Goal: Information Seeking & Learning: Learn about a topic

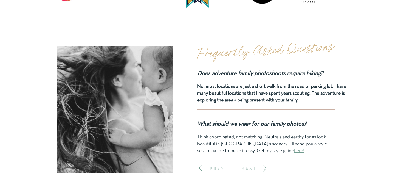
scroll to position [1645, 0]
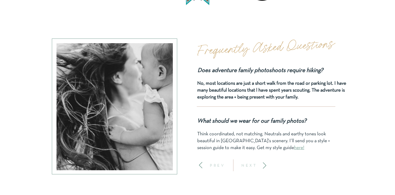
click at [262, 161] on icon at bounding box center [264, 164] width 7 height 7
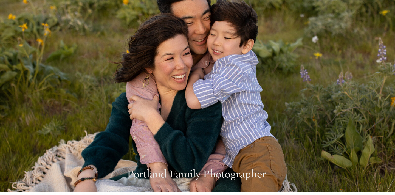
scroll to position [0, 0]
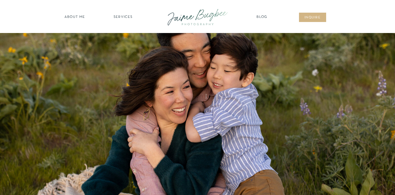
click at [120, 16] on nav "SERVICES" at bounding box center [123, 17] width 31 height 5
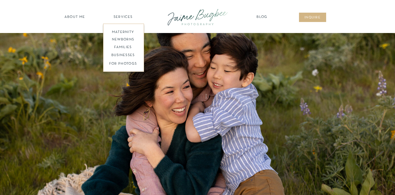
click at [118, 44] on div at bounding box center [123, 48] width 41 height 48
click at [119, 47] on nav "families" at bounding box center [123, 47] width 42 height 5
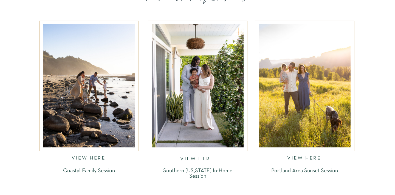
scroll to position [860, 0]
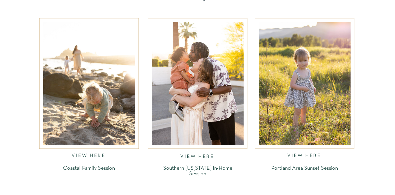
click at [301, 154] on nav "VIEW HERE" at bounding box center [304, 156] width 35 height 6
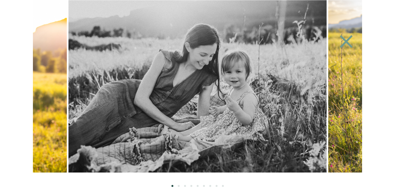
scroll to position [838, 0]
click at [179, 185] on li "Page dot 2" at bounding box center [179, 185] width 2 height 2
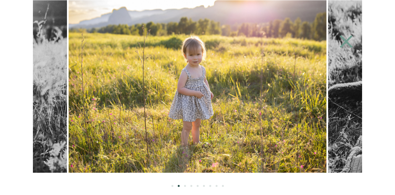
click at [183, 186] on ol at bounding box center [197, 179] width 329 height 14
click at [185, 186] on li "Page dot 3" at bounding box center [185, 185] width 2 height 2
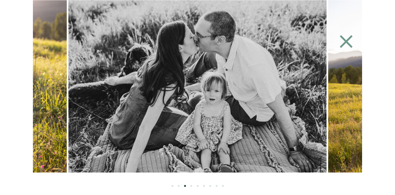
click at [343, 41] on icon at bounding box center [346, 41] width 25 height 22
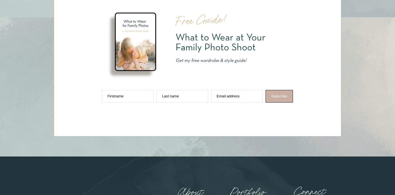
scroll to position [2916, 0]
